Goal: Task Accomplishment & Management: Complete application form

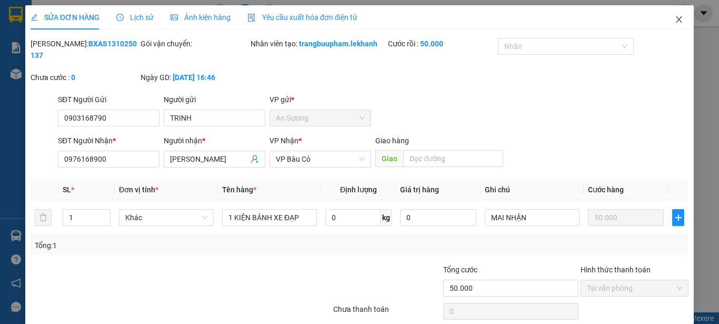
click at [675, 22] on icon "close" at bounding box center [679, 19] width 8 height 8
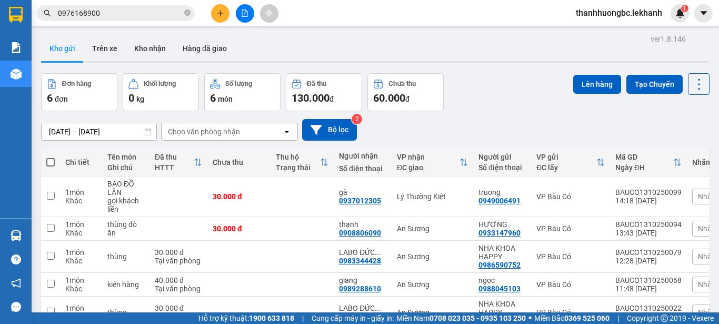
click at [114, 130] on div "ver 1.8.146 Kho gửi Trên xe Kho nhận Hàng đã giao Đơn hàng 6 đơn Khối lượng 0 k…" at bounding box center [375, 211] width 677 height 358
click at [114, 131] on div "25" at bounding box center [124, 141] width 21 height 21
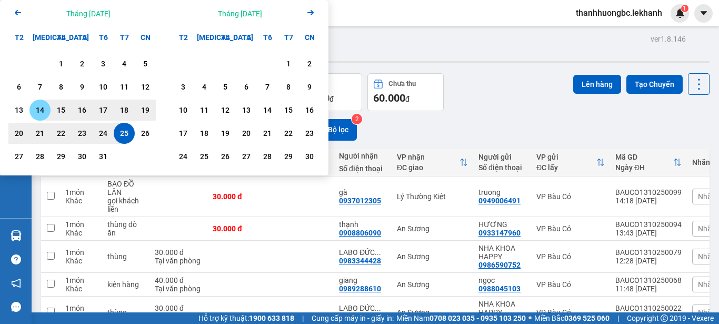
click at [46, 111] on div "14" at bounding box center [40, 110] width 15 height 13
type input "[DATE] – [DATE]"
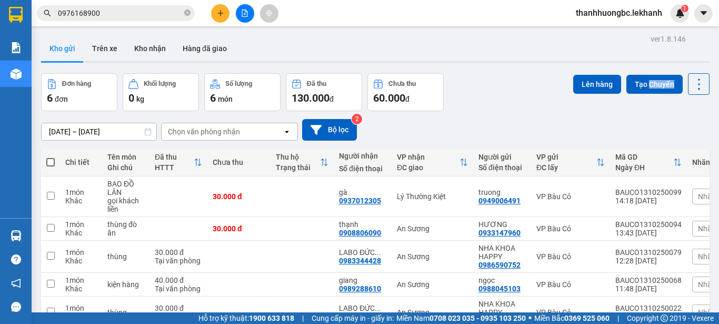
click at [46, 111] on div "[DATE] – [DATE] Press the down arrow key to interact with the calendar and sele…" at bounding box center [375, 129] width 668 height 37
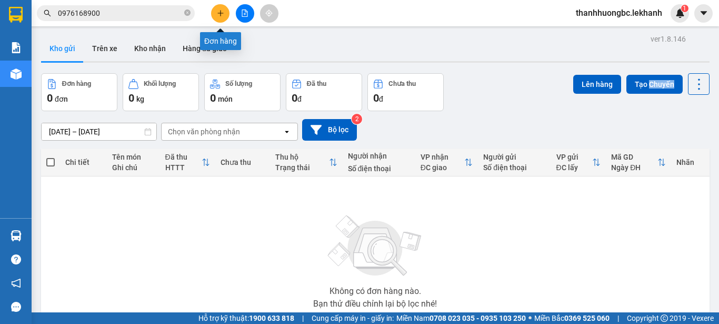
click at [222, 7] on button at bounding box center [220, 13] width 18 height 18
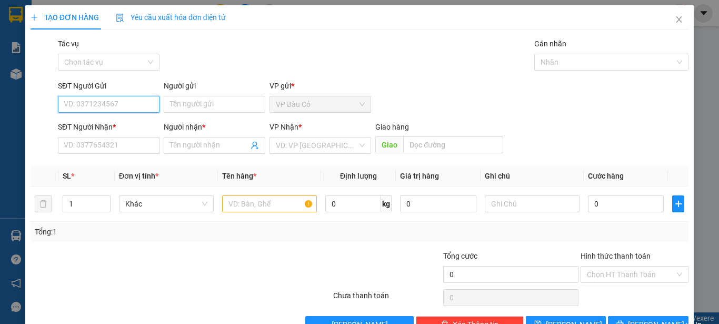
click at [99, 100] on input "SĐT Người Gửi" at bounding box center [109, 104] width 102 height 17
type input "0986590752"
click at [148, 125] on div "0986590752 - NHA KHOA HAPPY" at bounding box center [118, 125] width 109 height 12
type input "NHA KHOA HAPPY"
type input "0983344428"
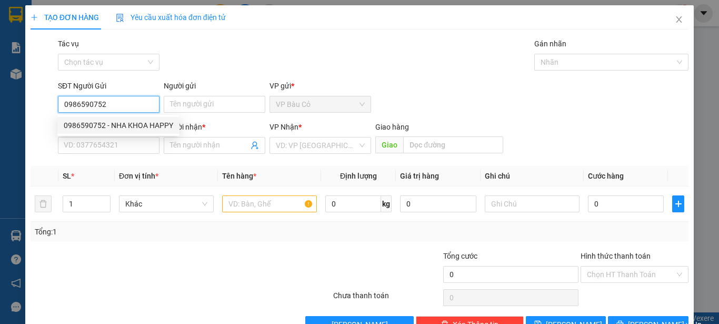
type input "LABO ĐỨC PHÁT"
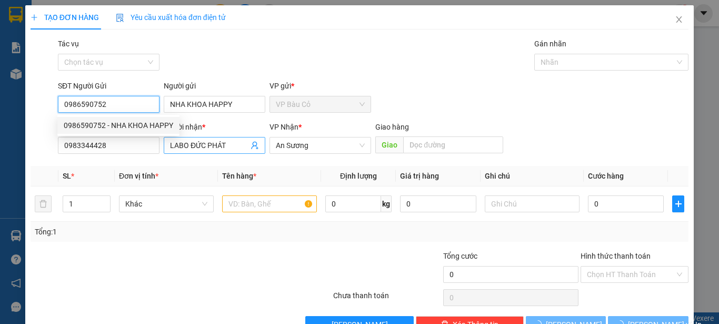
type input "30.000"
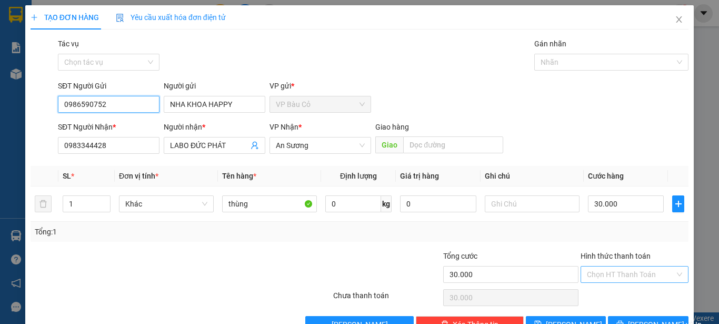
type input "0986590752"
click at [640, 280] on input "Hình thức thanh toán" at bounding box center [631, 274] width 88 height 16
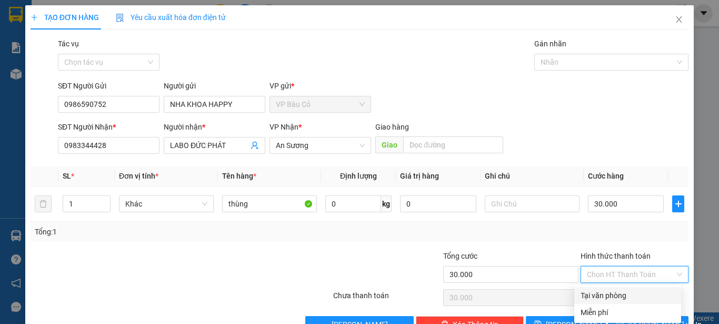
click at [632, 301] on div "Tại văn phòng" at bounding box center [627, 295] width 107 height 17
type input "0"
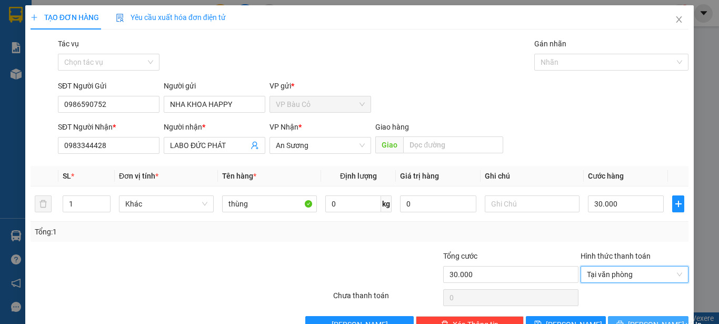
scroll to position [29, 0]
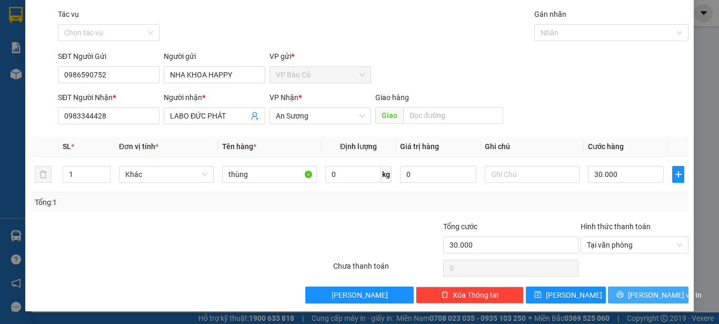
click at [651, 293] on span "[PERSON_NAME] và In" at bounding box center [665, 295] width 74 height 12
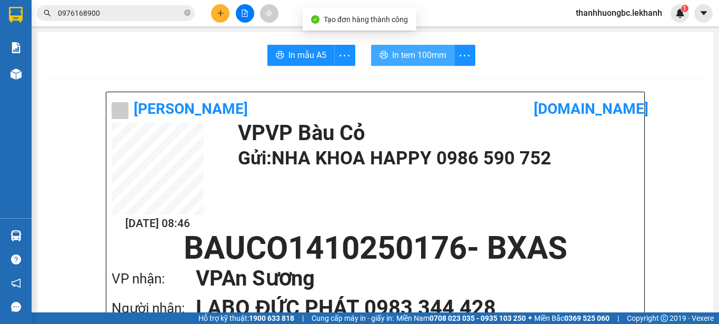
click at [435, 57] on span "In tem 100mm" at bounding box center [419, 54] width 54 height 13
